Goal: Task Accomplishment & Management: Manage account settings

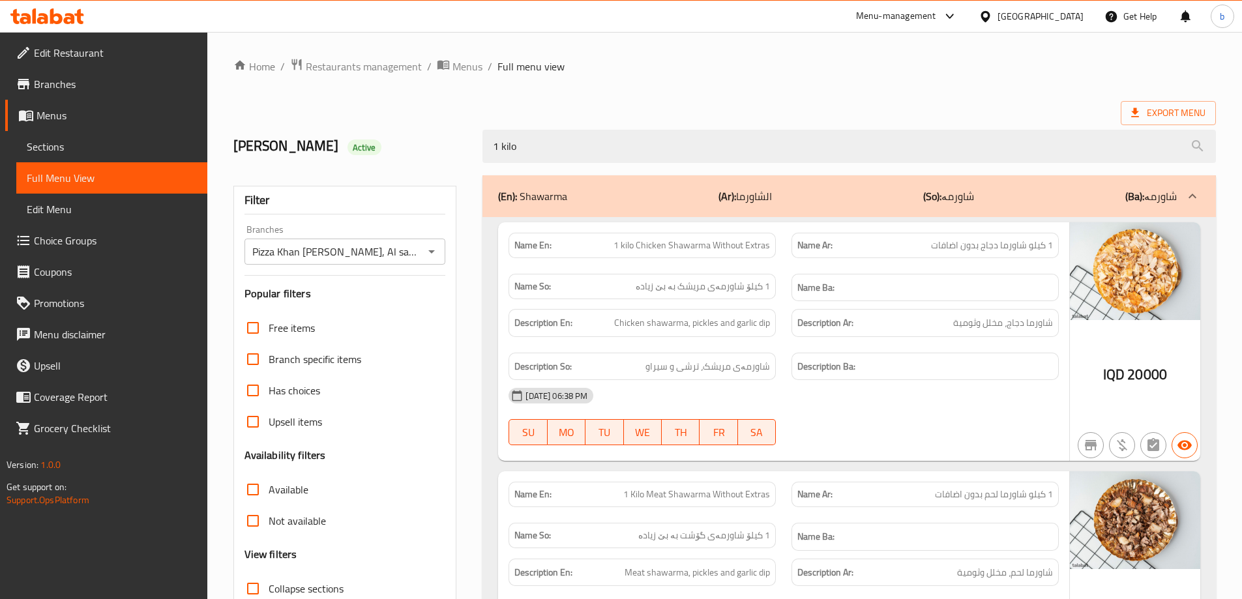
scroll to position [710, 0]
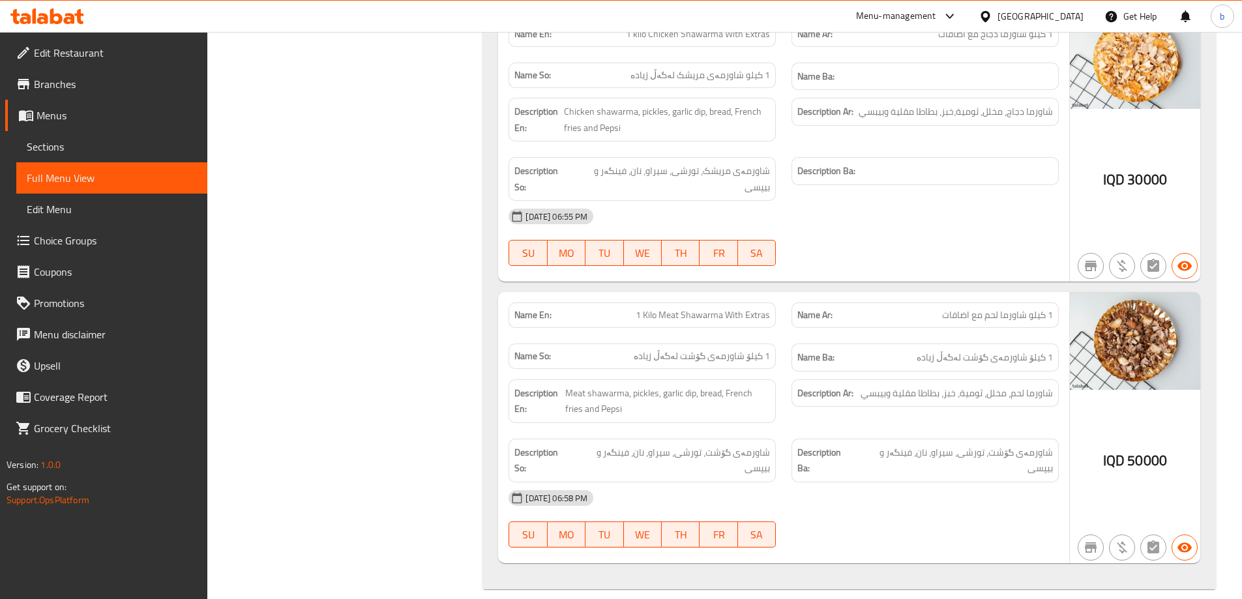
click at [65, 20] on icon at bounding box center [69, 18] width 11 height 11
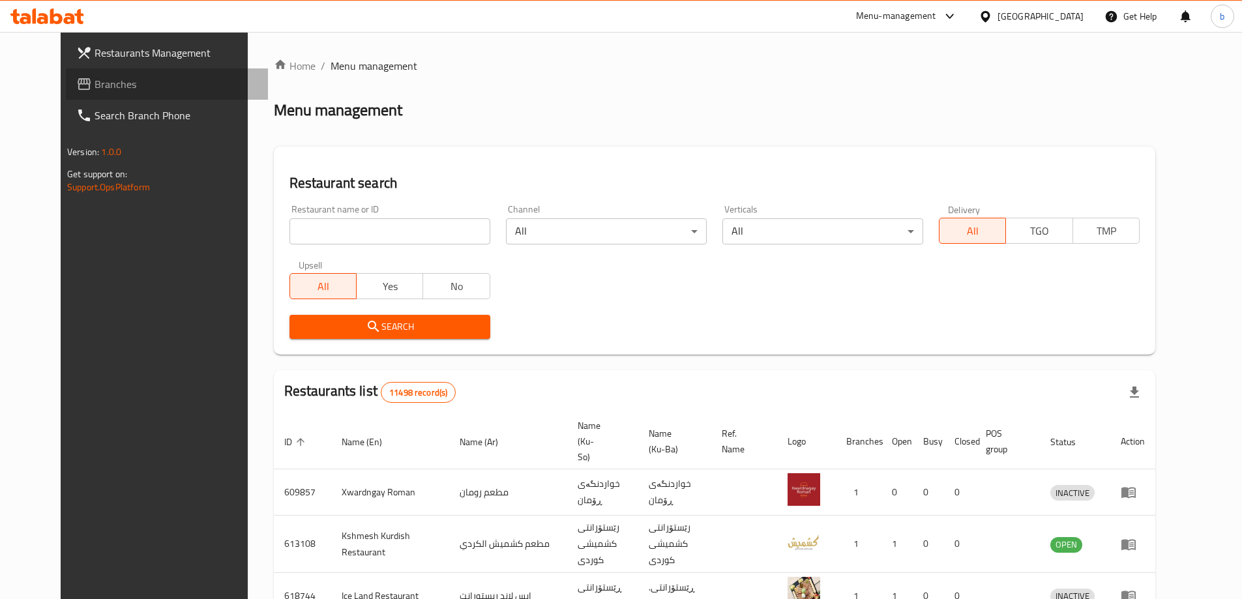
click at [96, 90] on span "Branches" at bounding box center [176, 84] width 163 height 16
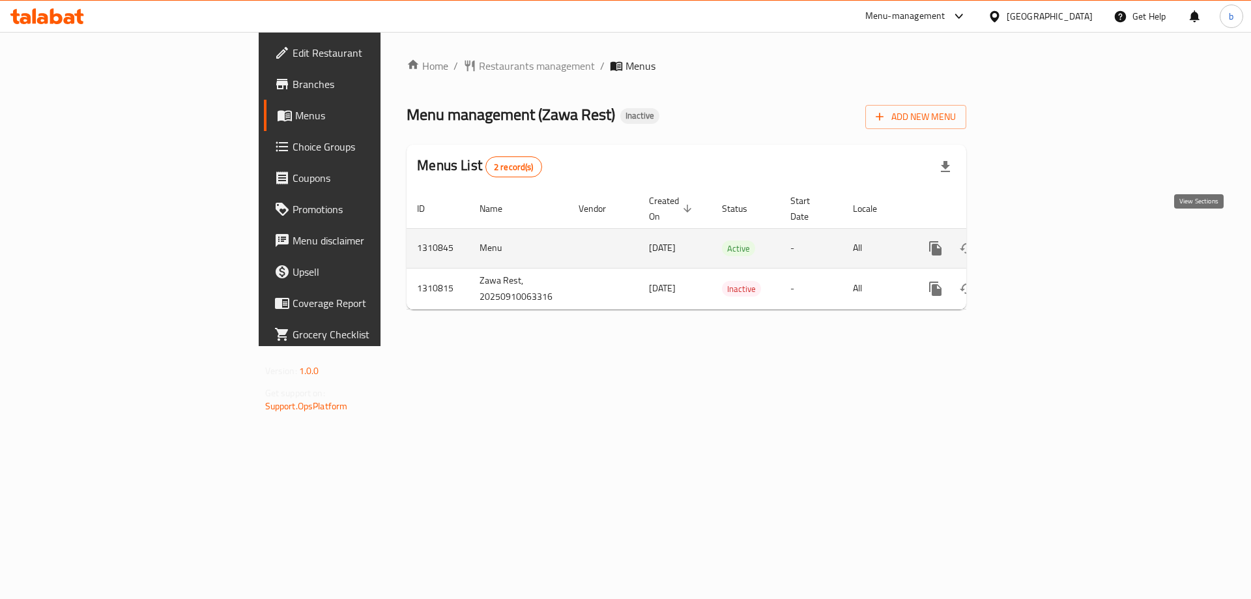
click at [1038, 240] on icon "enhanced table" at bounding box center [1030, 248] width 16 height 16
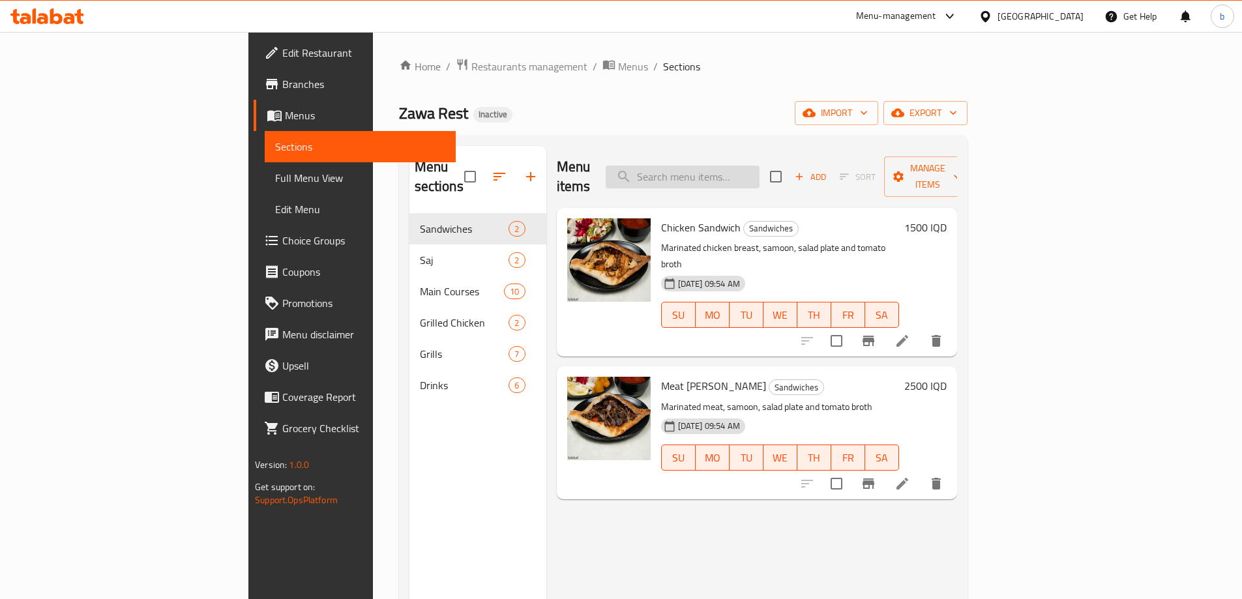
click at [759, 172] on input "search" at bounding box center [682, 177] width 154 height 23
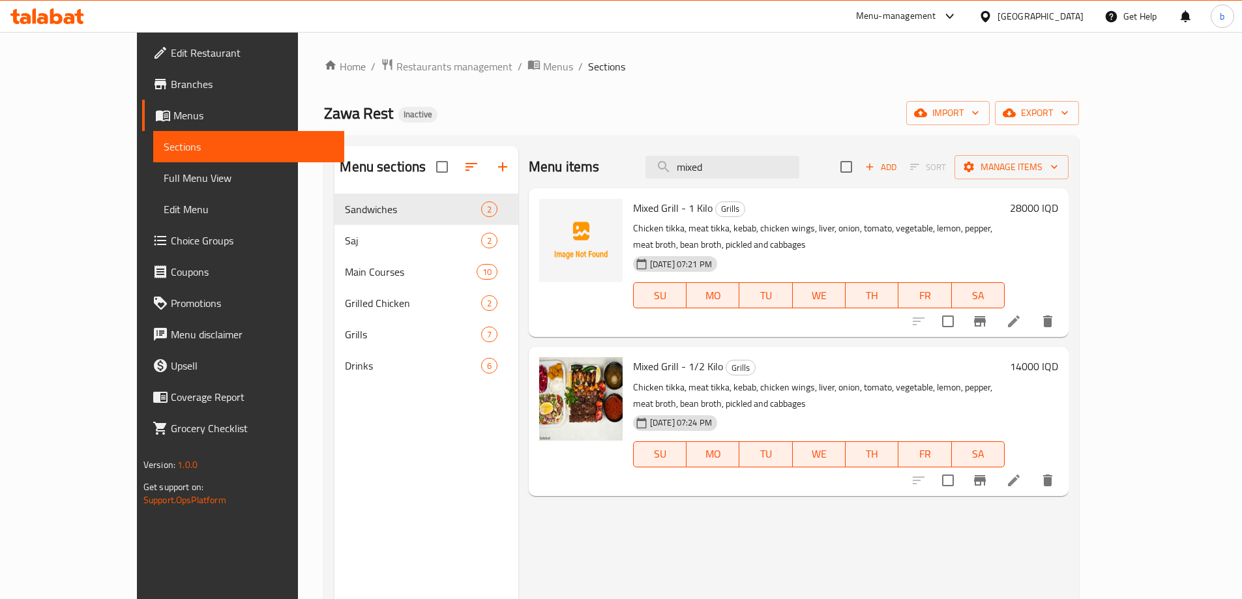
type input "mixed"
click at [774, 475] on div "Menu items mixed Add Sort Manage items Mixed Grill - 1 Kilo Grills Chicken tikk…" at bounding box center [793, 445] width 550 height 599
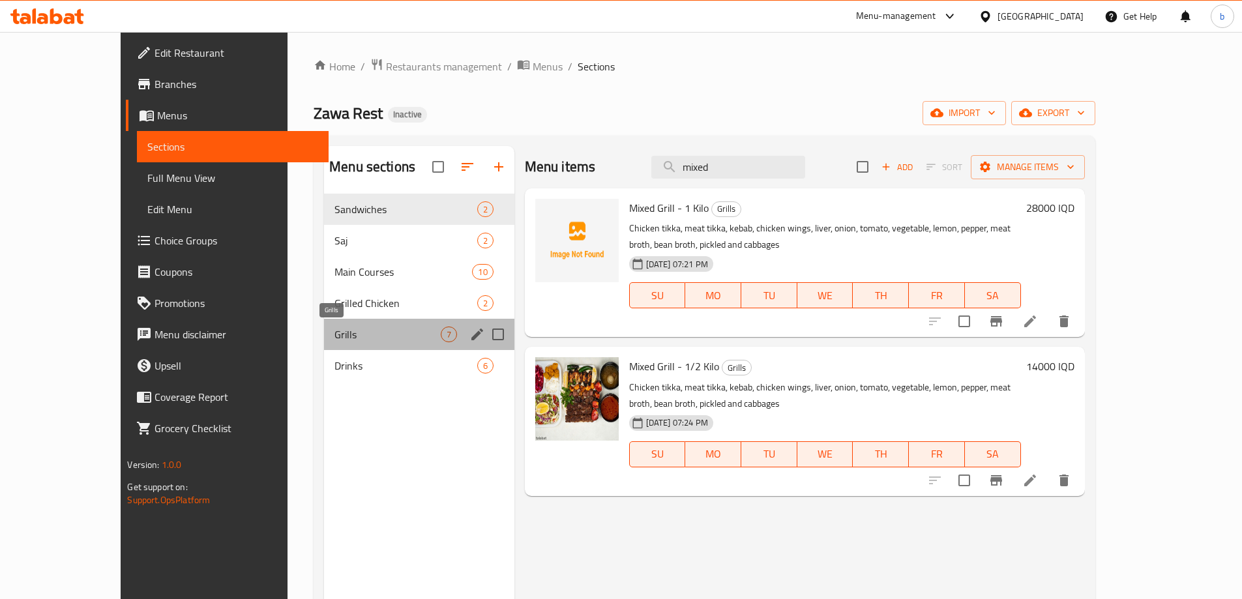
click at [334, 328] on span "Grills" at bounding box center [387, 335] width 106 height 16
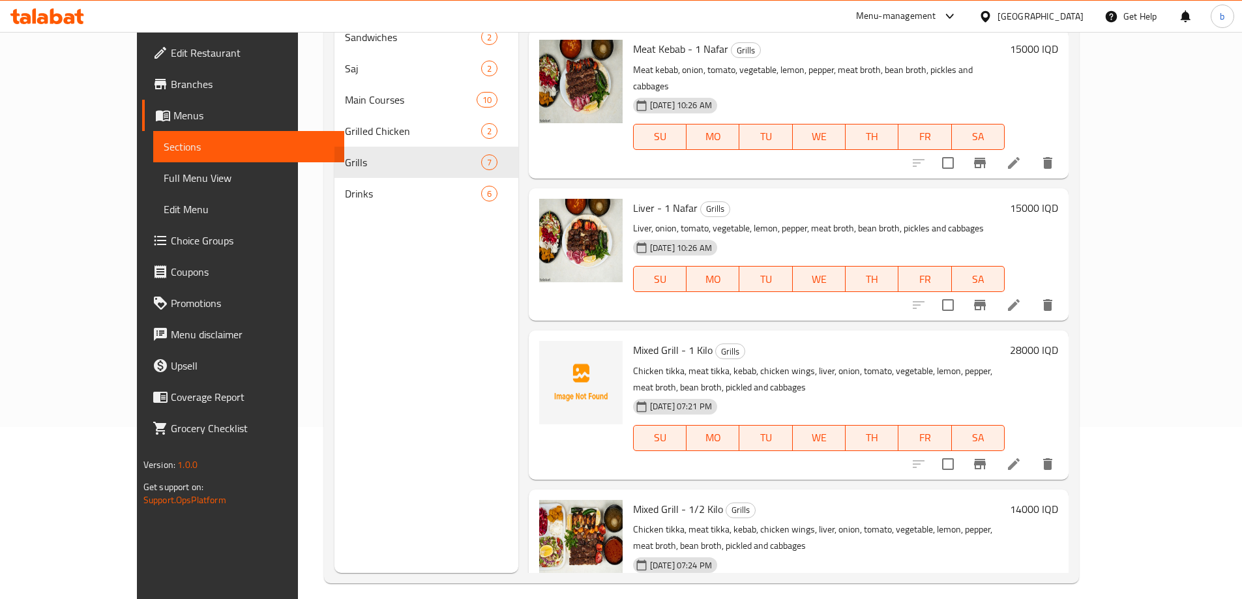
scroll to position [182, 0]
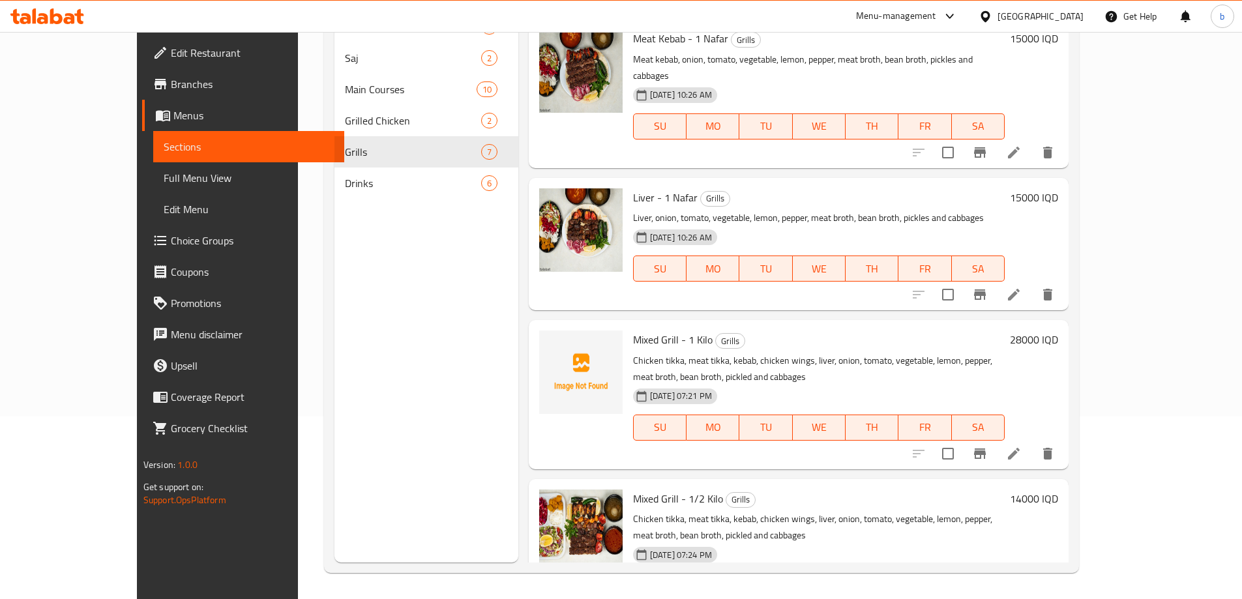
click at [164, 173] on span "Full Menu View" at bounding box center [249, 178] width 170 height 16
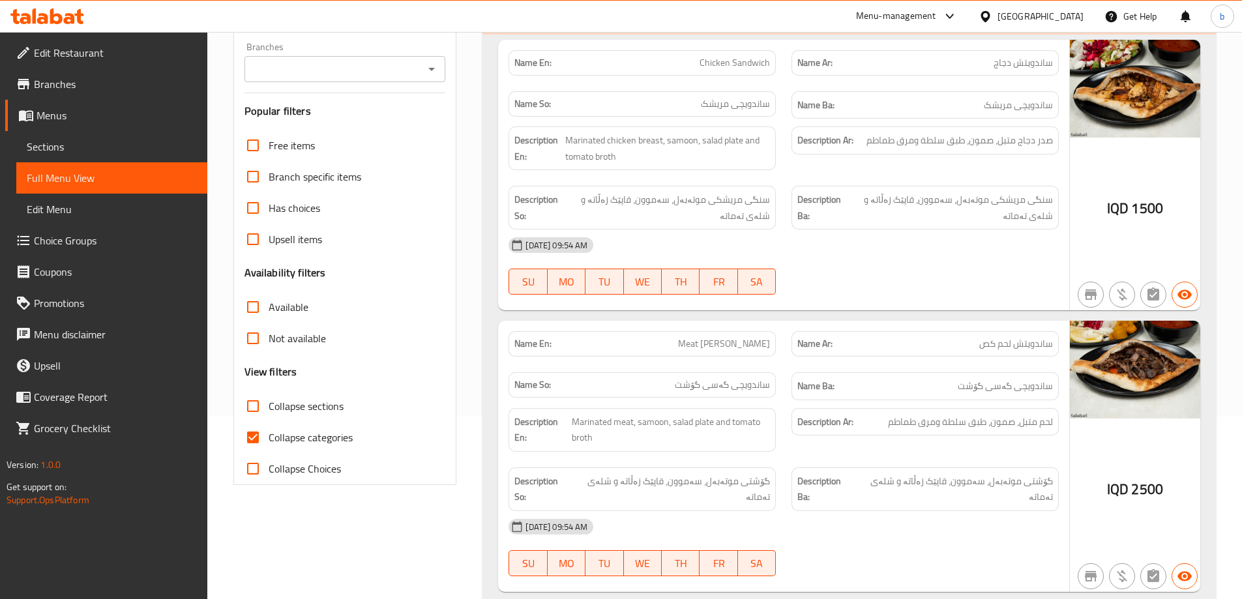
click at [433, 65] on icon "Open" at bounding box center [432, 69] width 16 height 16
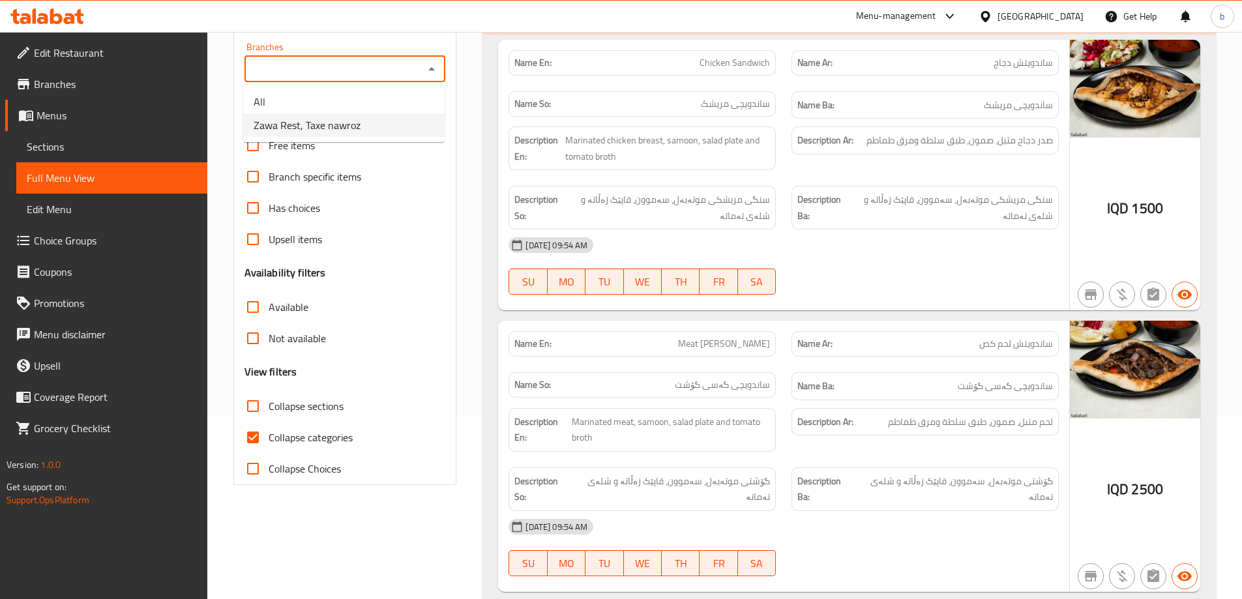
click at [304, 114] on li "Zawa Rest, Taxe nawroz" at bounding box center [343, 124] width 201 height 23
type input "Zawa Rest, Taxe nawroz"
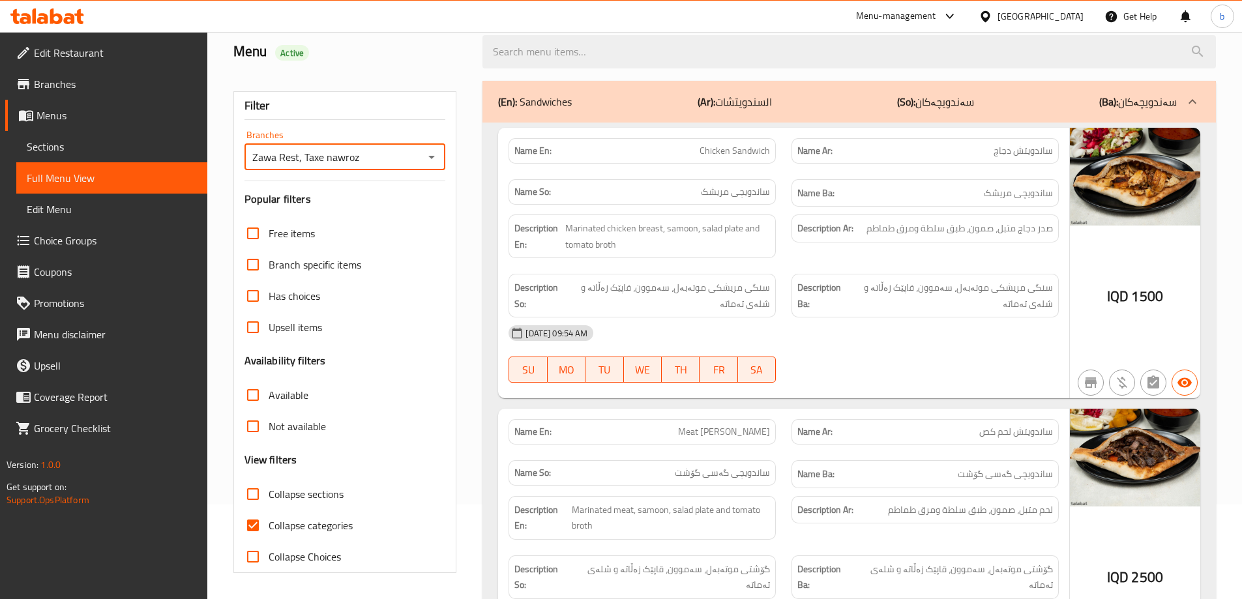
scroll to position [182, 0]
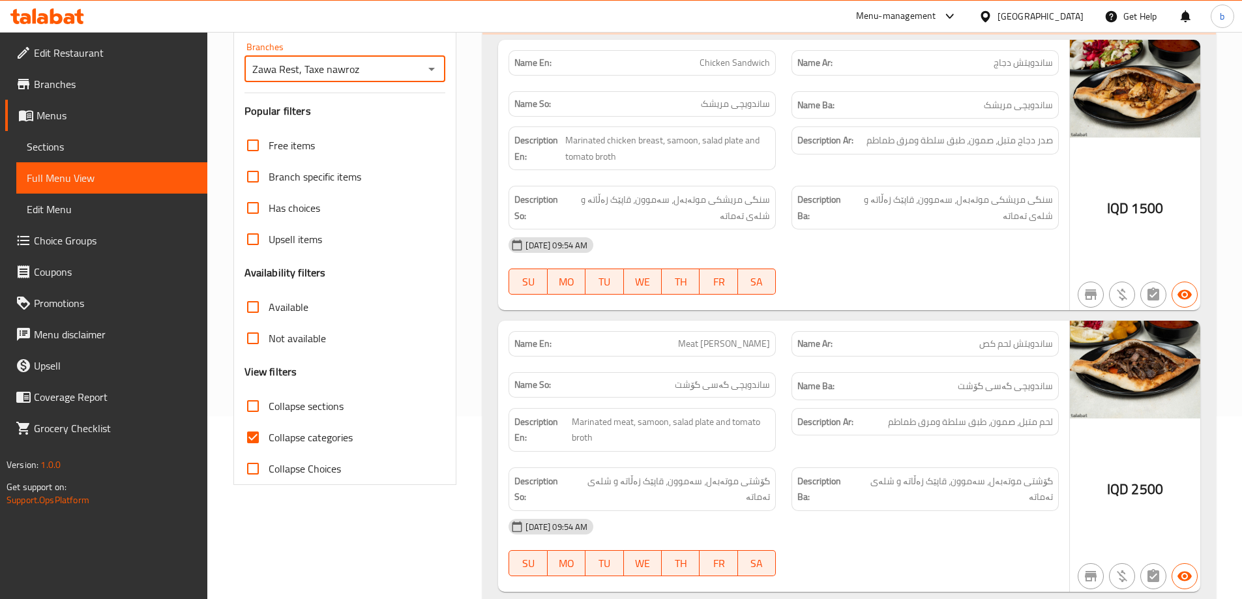
click at [249, 440] on input "Collapse categories" at bounding box center [252, 437] width 31 height 31
checkbox input "false"
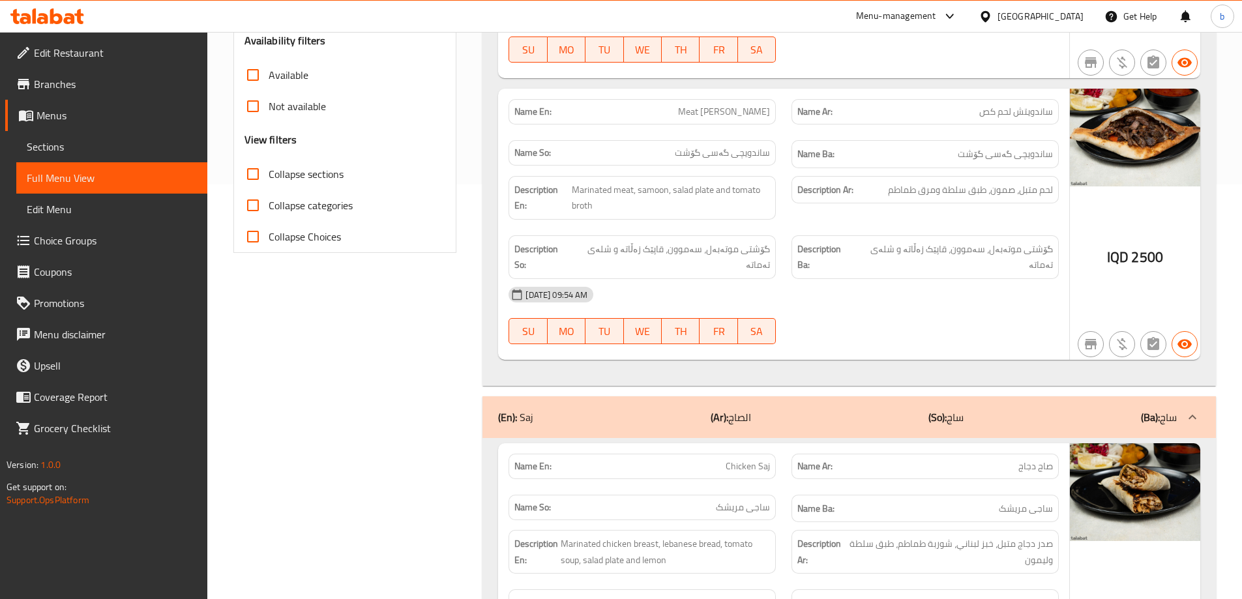
scroll to position [31, 0]
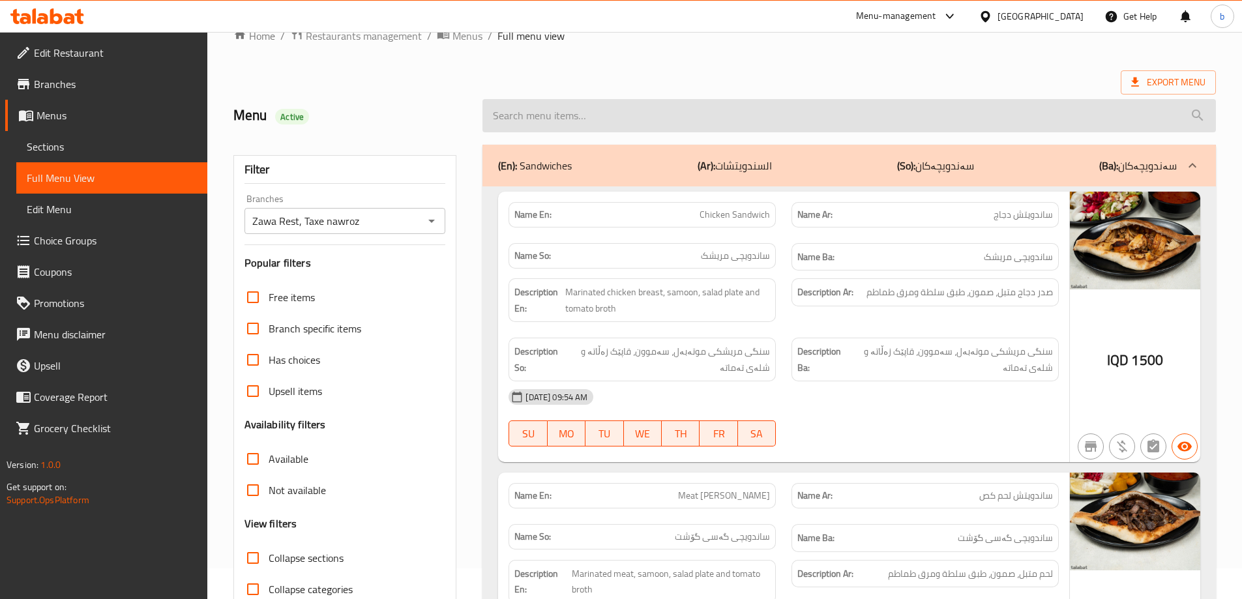
click at [849, 116] on input "search" at bounding box center [848, 115] width 733 height 33
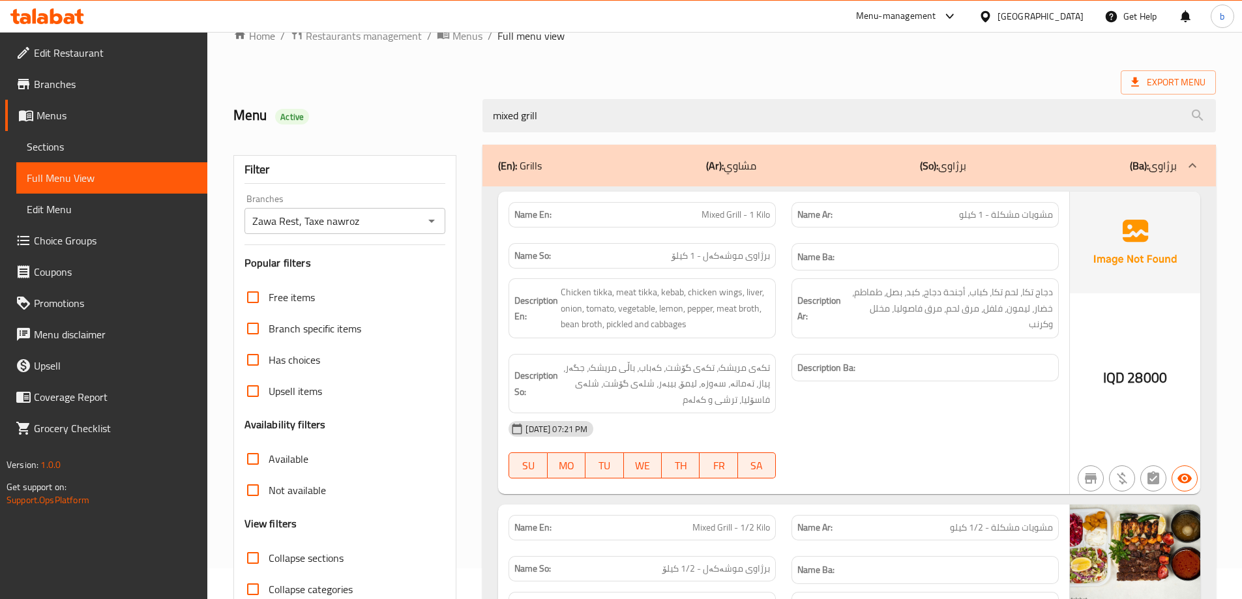
click at [699, 215] on p "Name En: Mixed Grill - 1 Kilo" at bounding box center [641, 215] width 255 height 14
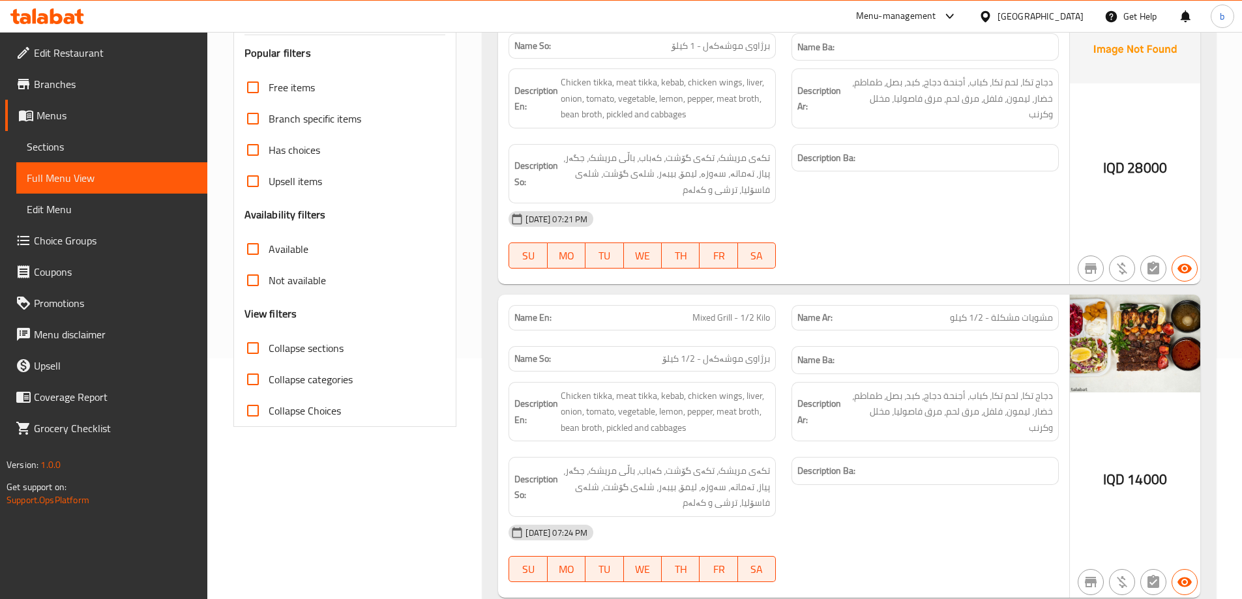
scroll to position [291, 0]
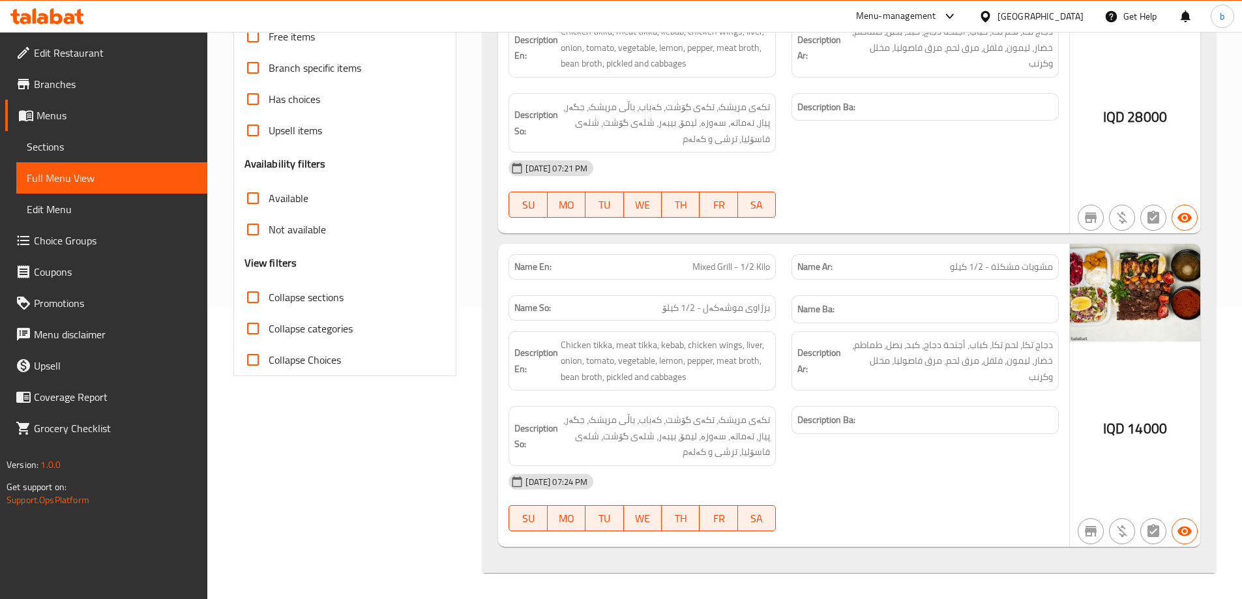
click at [462, 255] on div "Filter Branches Zawa Rest, Taxe nawroz Branches Popular filters Free items Bran…" at bounding box center [351, 228] width 250 height 705
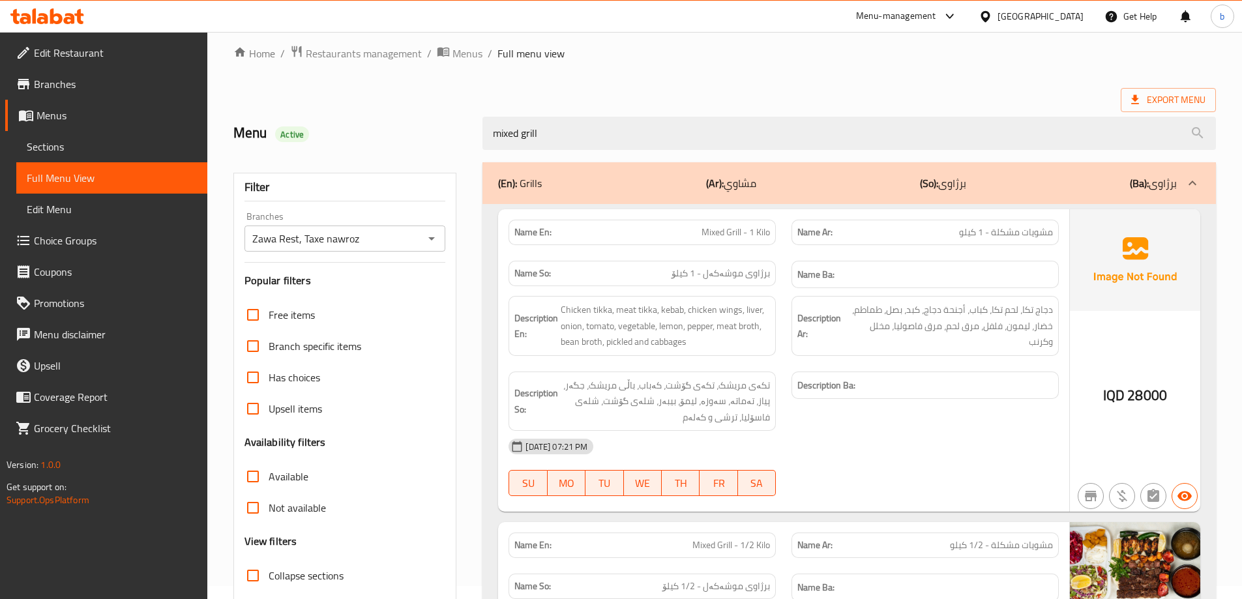
scroll to position [0, 0]
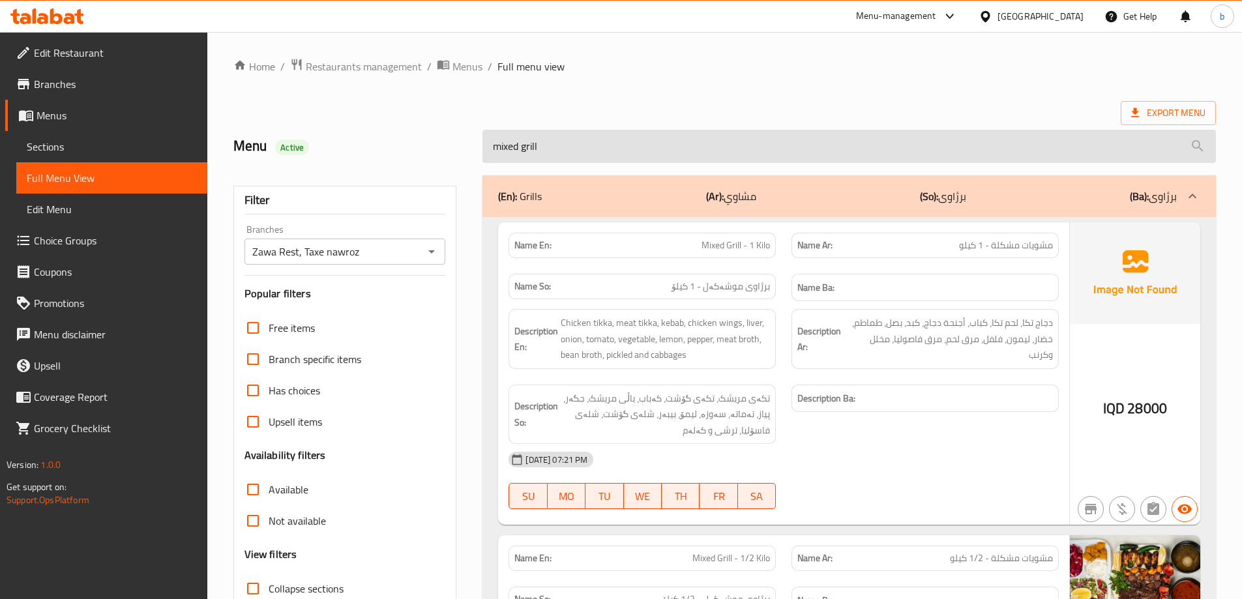
click at [665, 147] on input "mixed grill" at bounding box center [848, 146] width 733 height 33
paste input "[PERSON_NAME]"
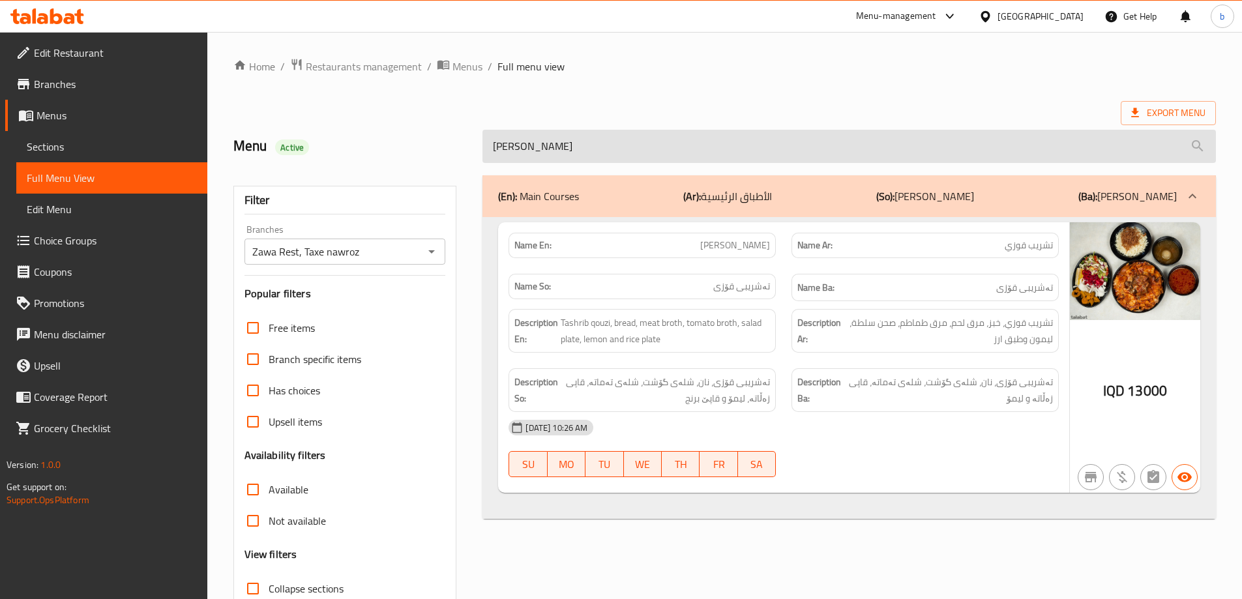
drag, startPoint x: 570, startPoint y: 151, endPoint x: 529, endPoint y: 147, distance: 41.9
click at [529, 147] on input "[PERSON_NAME]" at bounding box center [848, 146] width 733 height 33
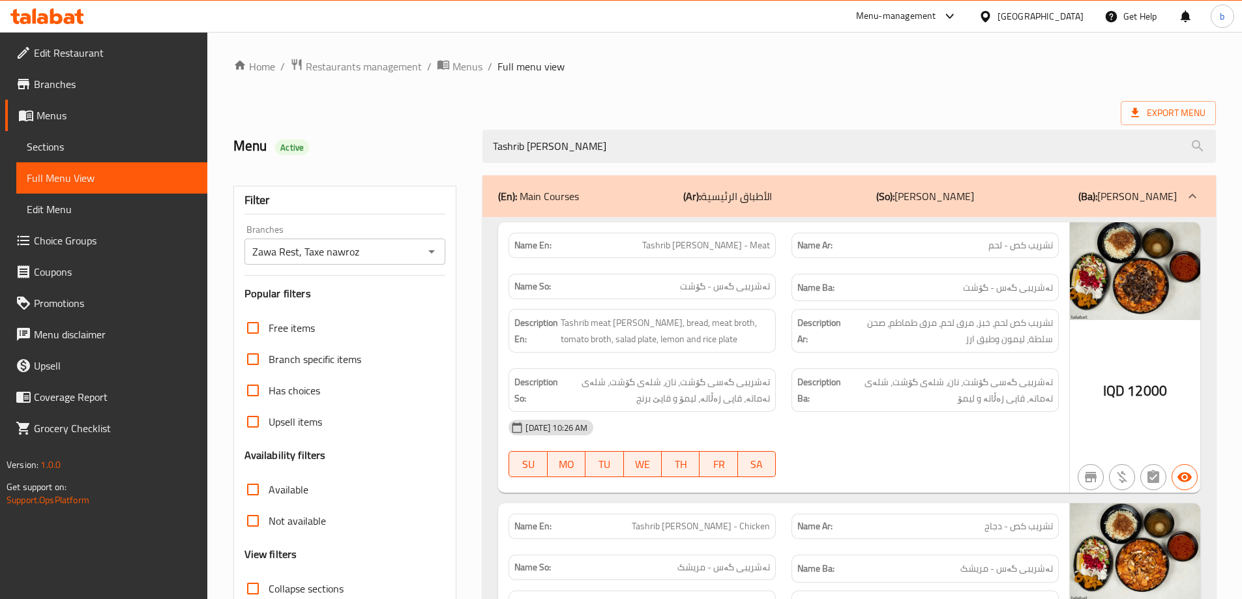
click at [1113, 298] on img at bounding box center [1135, 271] width 130 height 98
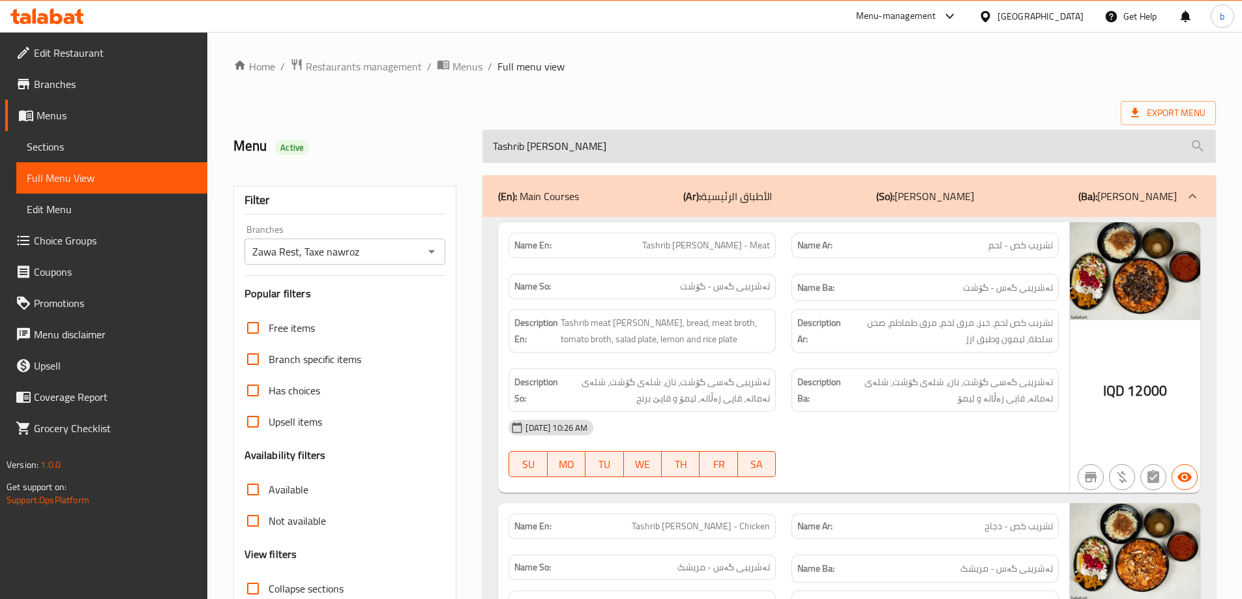
drag, startPoint x: 638, startPoint y: 154, endPoint x: 526, endPoint y: 145, distance: 112.5
click at [526, 145] on input "Tashrib [PERSON_NAME]" at bounding box center [848, 146] width 733 height 33
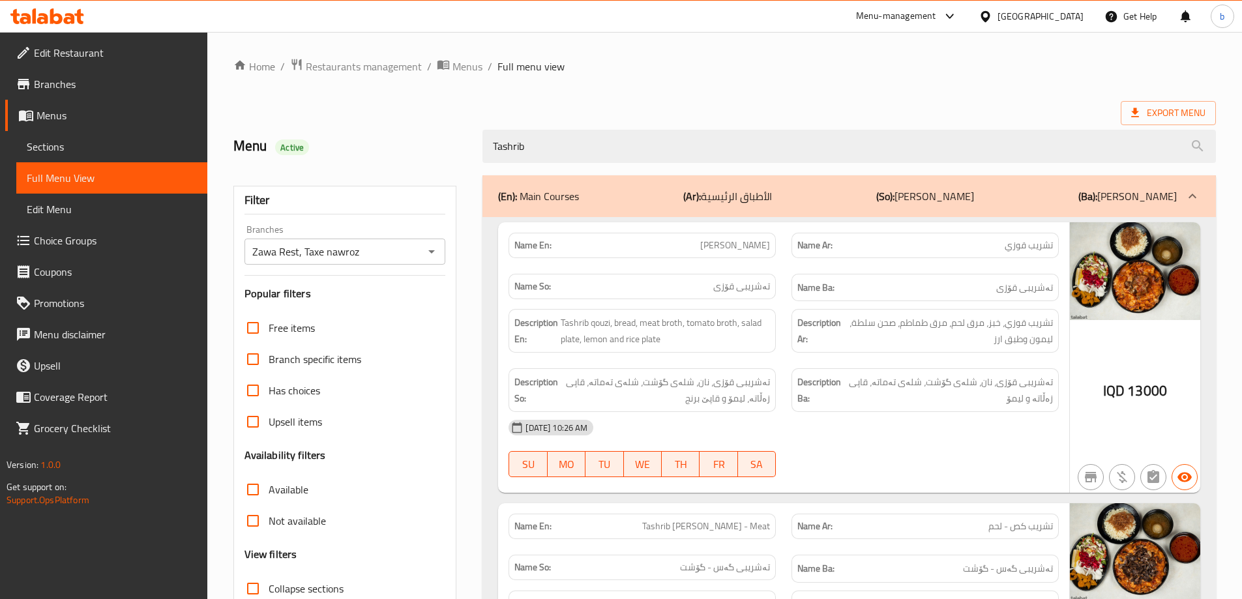
drag, startPoint x: 553, startPoint y: 145, endPoint x: 548, endPoint y: 201, distance: 55.6
click at [348, 153] on div "Menu Active Tashrib" at bounding box center [725, 146] width 998 height 58
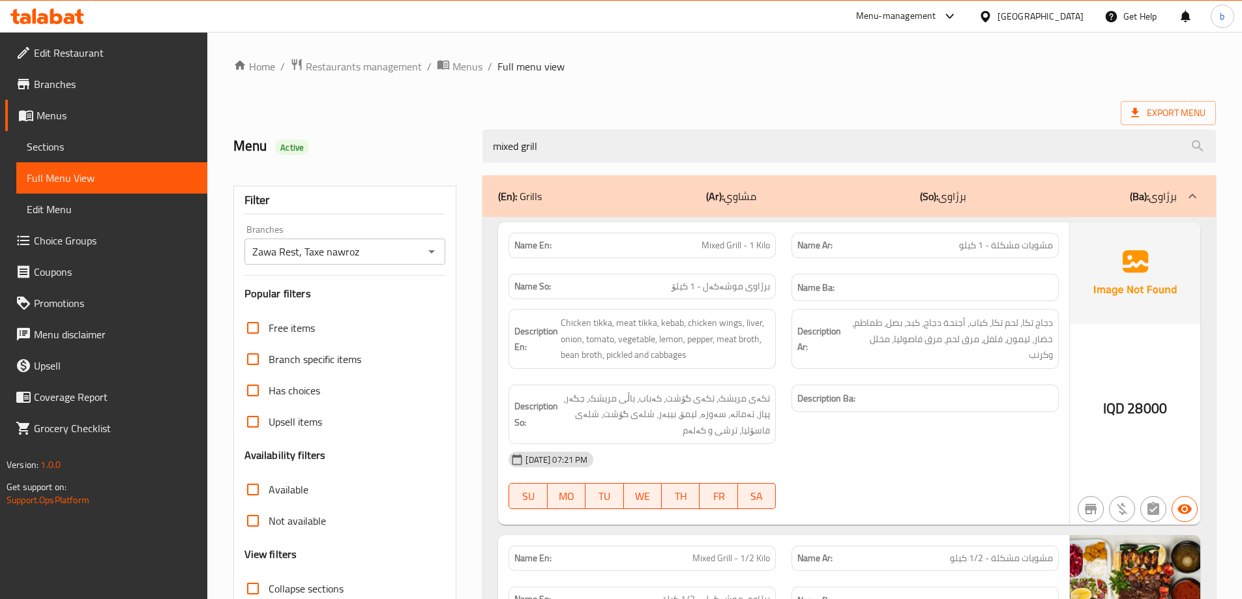
type input "mixed grill"
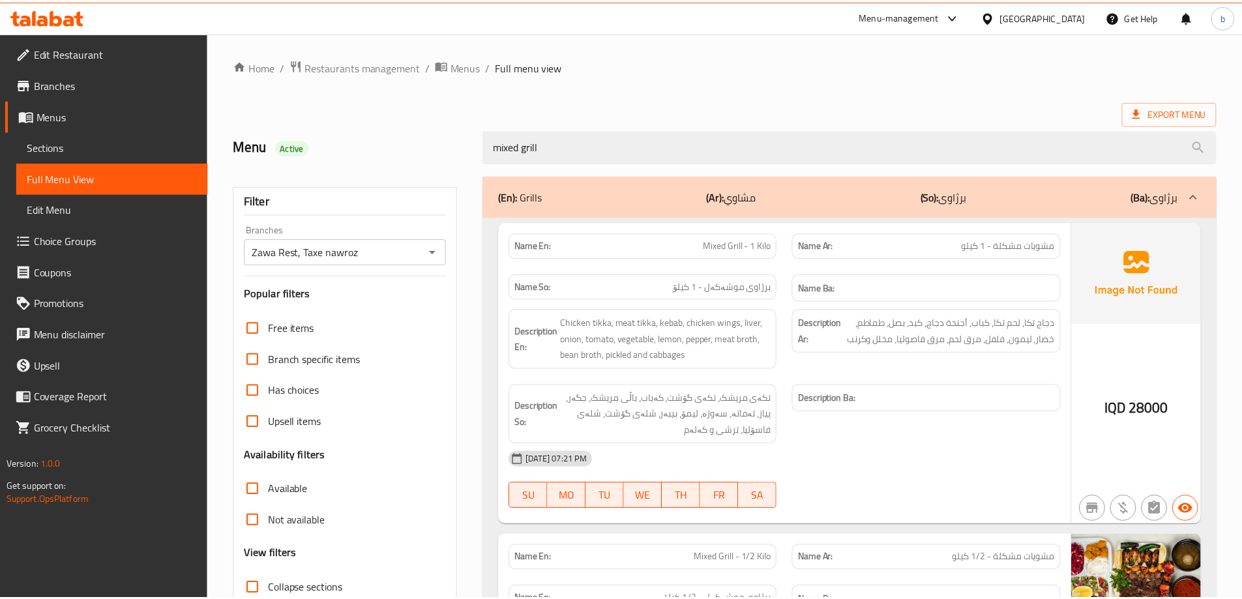
scroll to position [291, 0]
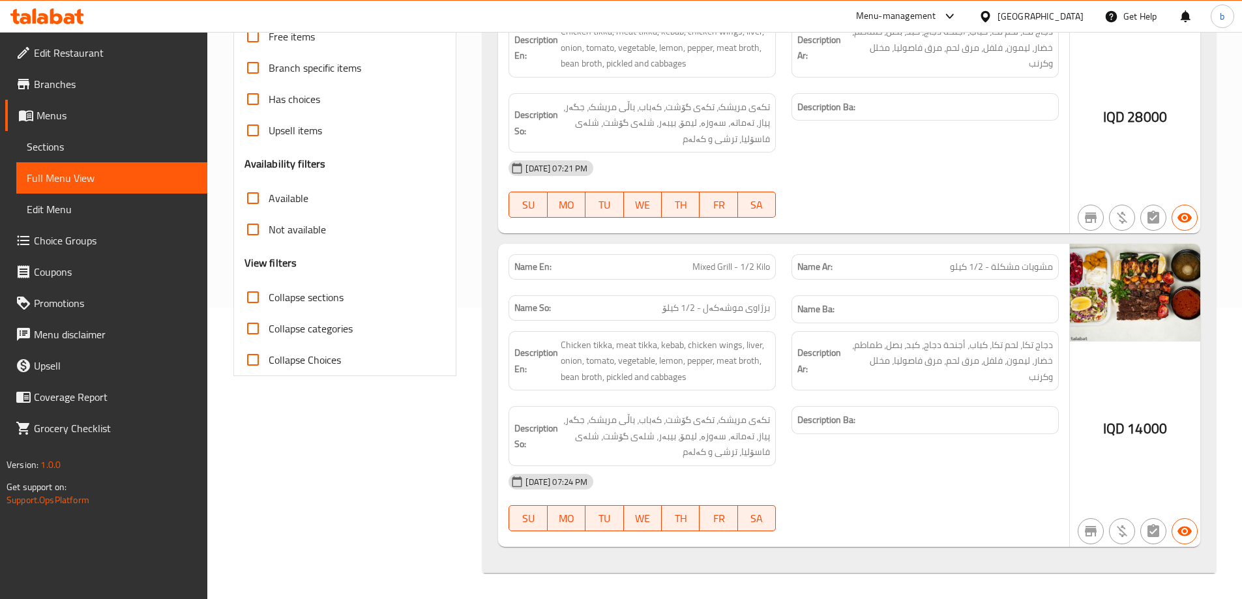
click at [117, 60] on span "Edit Restaurant" at bounding box center [115, 53] width 163 height 16
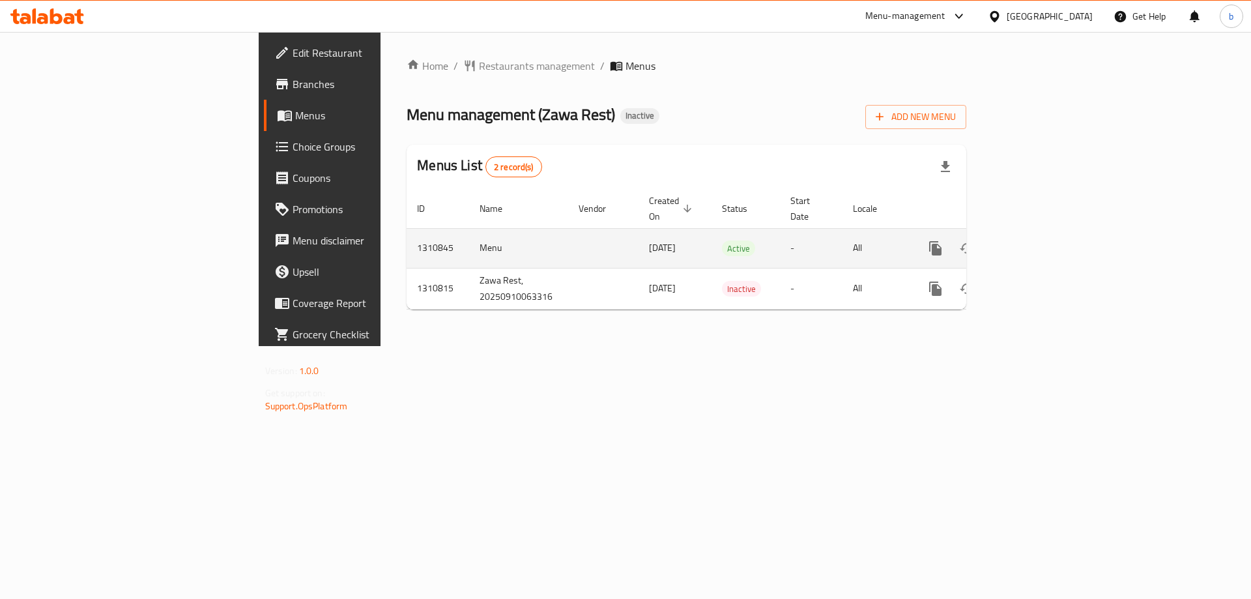
click at [1038, 240] on icon "enhanced table" at bounding box center [1030, 248] width 16 height 16
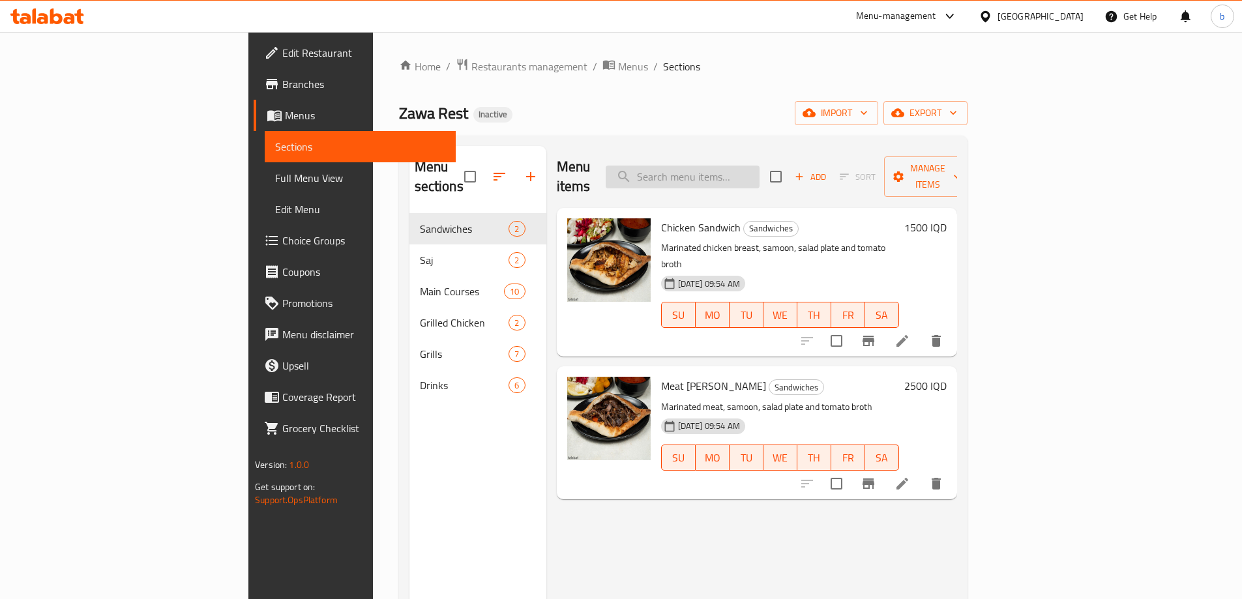
click at [759, 171] on input "search" at bounding box center [682, 177] width 154 height 23
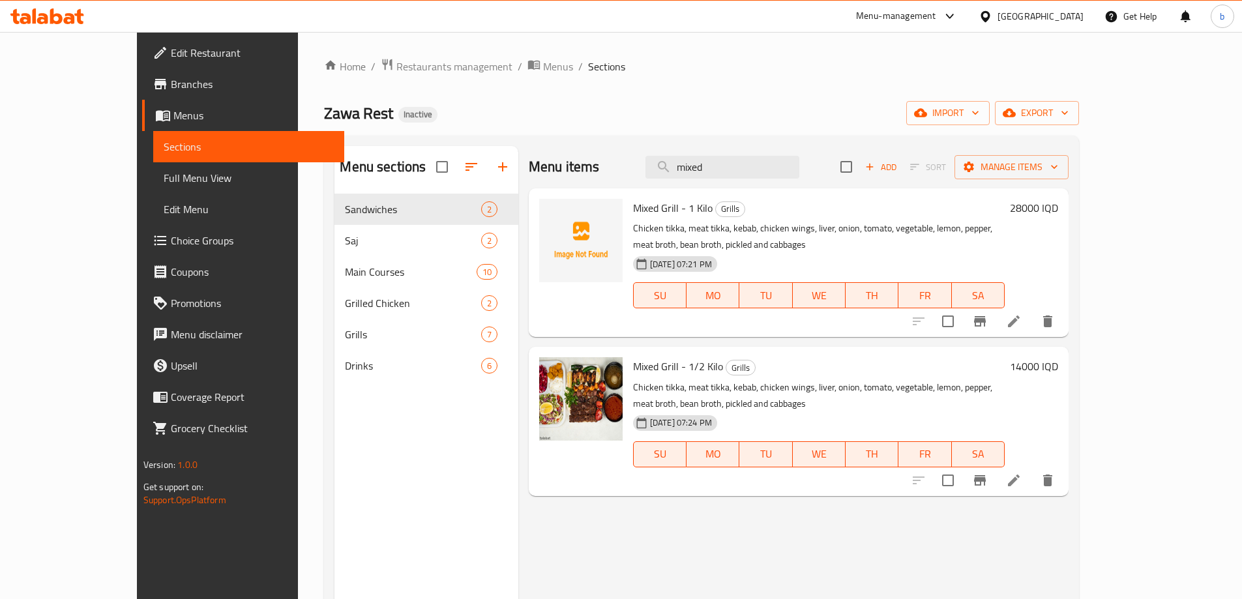
type input "mixed"
drag, startPoint x: 600, startPoint y: 208, endPoint x: 676, endPoint y: 212, distance: 75.7
click at [676, 212] on span "Mixed Grill - 1 Kilo" at bounding box center [673, 208] width 80 height 20
copy span "Mixed Grill - 1 Kilo"
